Goal: Task Accomplishment & Management: Manage account settings

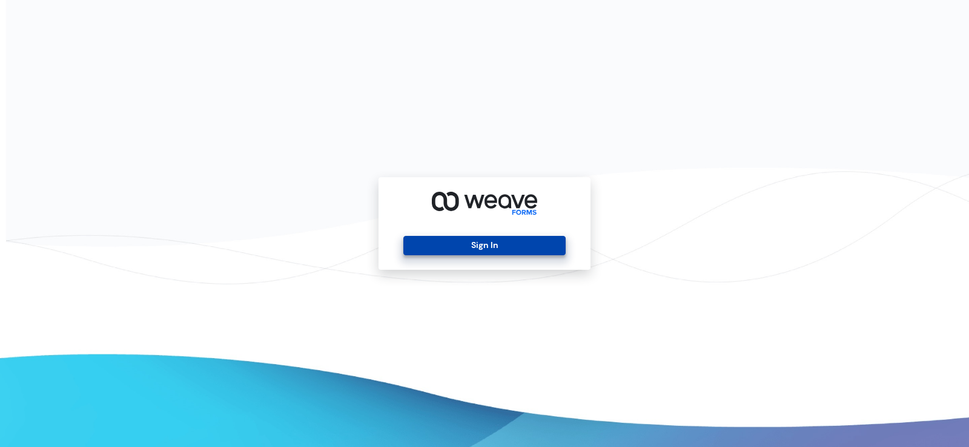
click at [499, 246] on button "Sign In" at bounding box center [484, 245] width 162 height 19
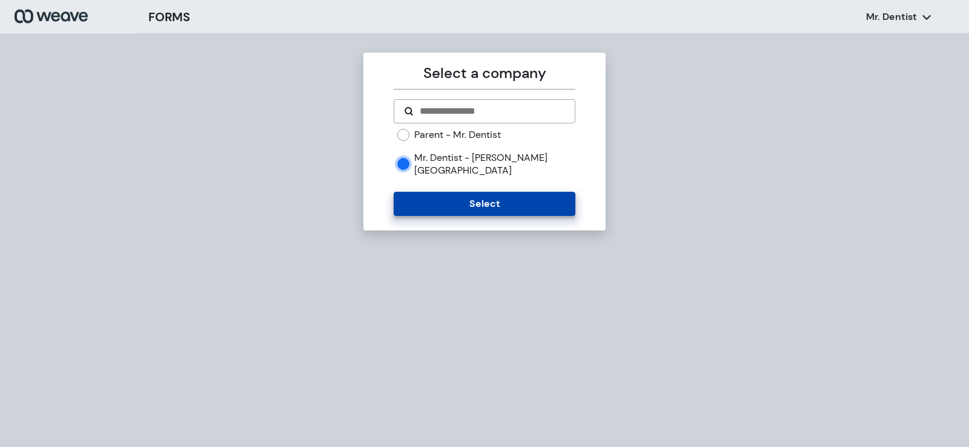
click at [417, 192] on button "Select" at bounding box center [484, 204] width 181 height 24
